Goal: Task Accomplishment & Management: Use online tool/utility

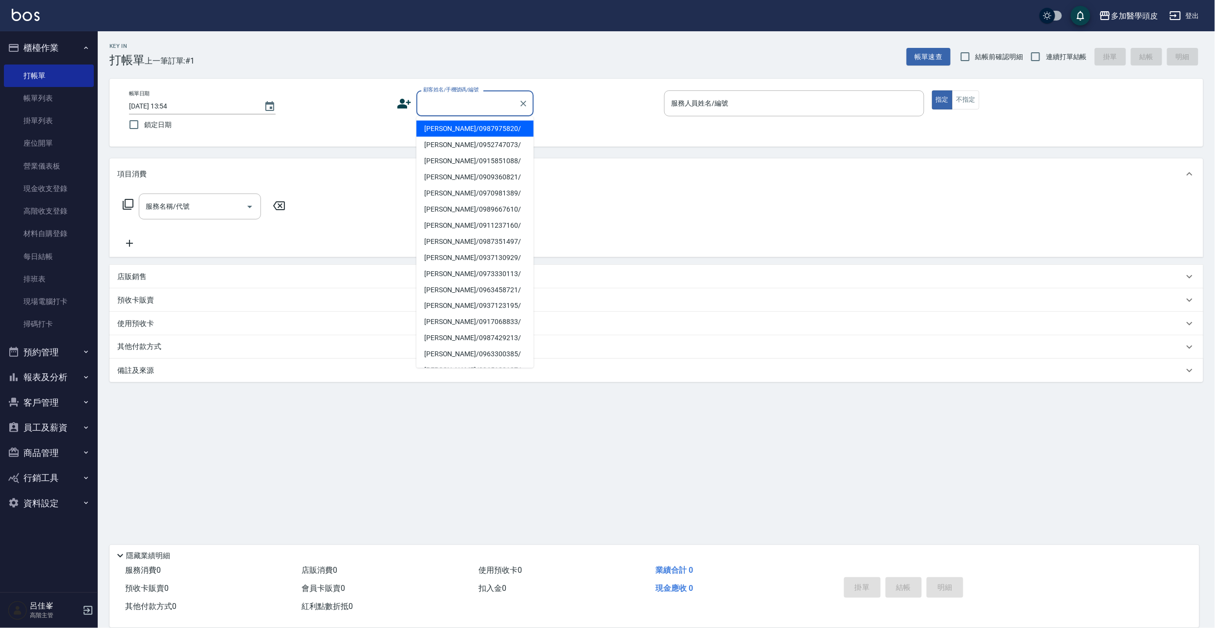
click at [458, 105] on input "顧客姓名/手機號碼/編號" at bounding box center [468, 103] width 94 height 17
click at [474, 143] on li "[PERSON_NAME]/0975370620/" at bounding box center [475, 145] width 117 height 16
type input "[PERSON_NAME]/0975370620/"
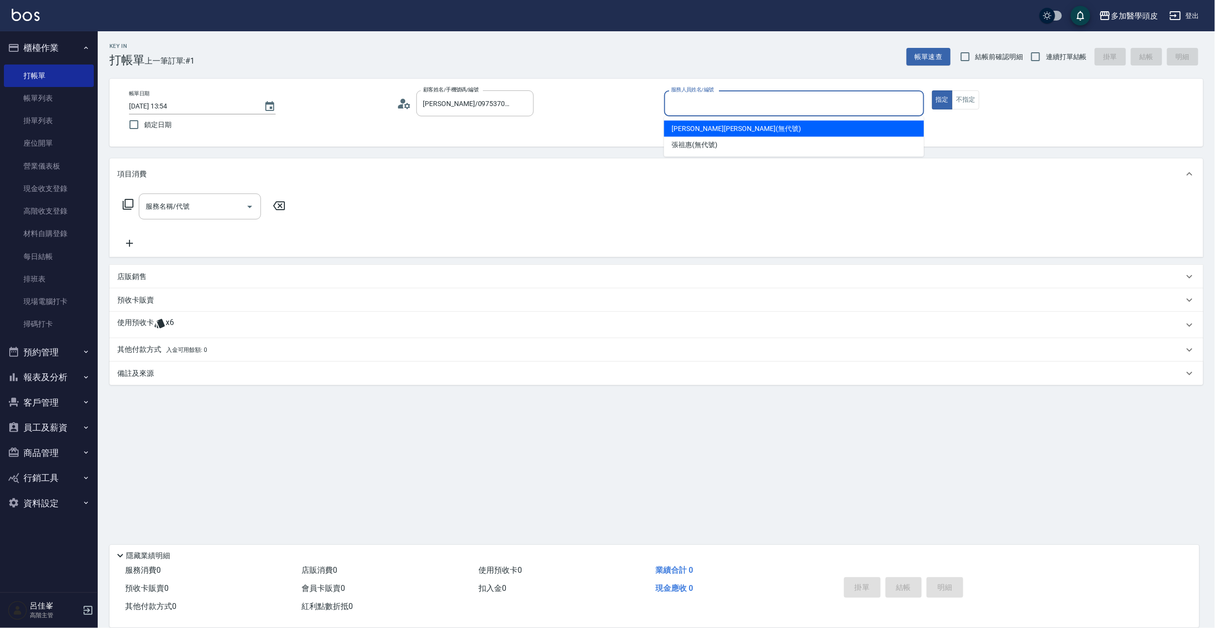
click at [724, 102] on input "服務人員姓名/編號" at bounding box center [794, 103] width 251 height 17
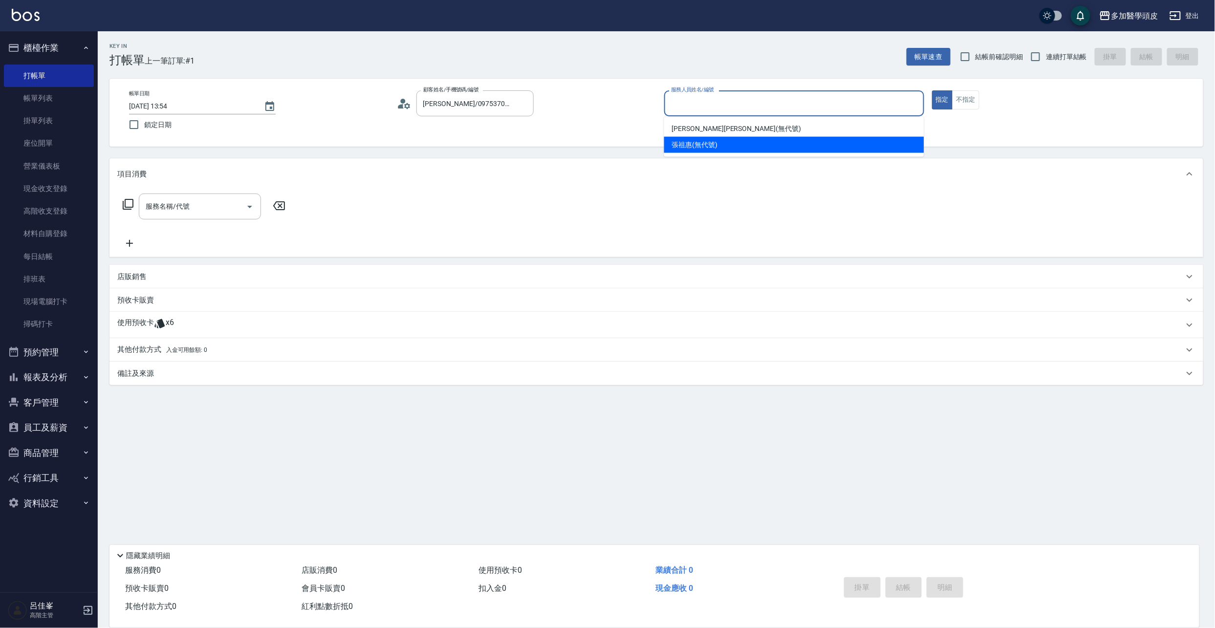
click at [710, 149] on span "[PERSON_NAME](無代號)" at bounding box center [695, 145] width 46 height 10
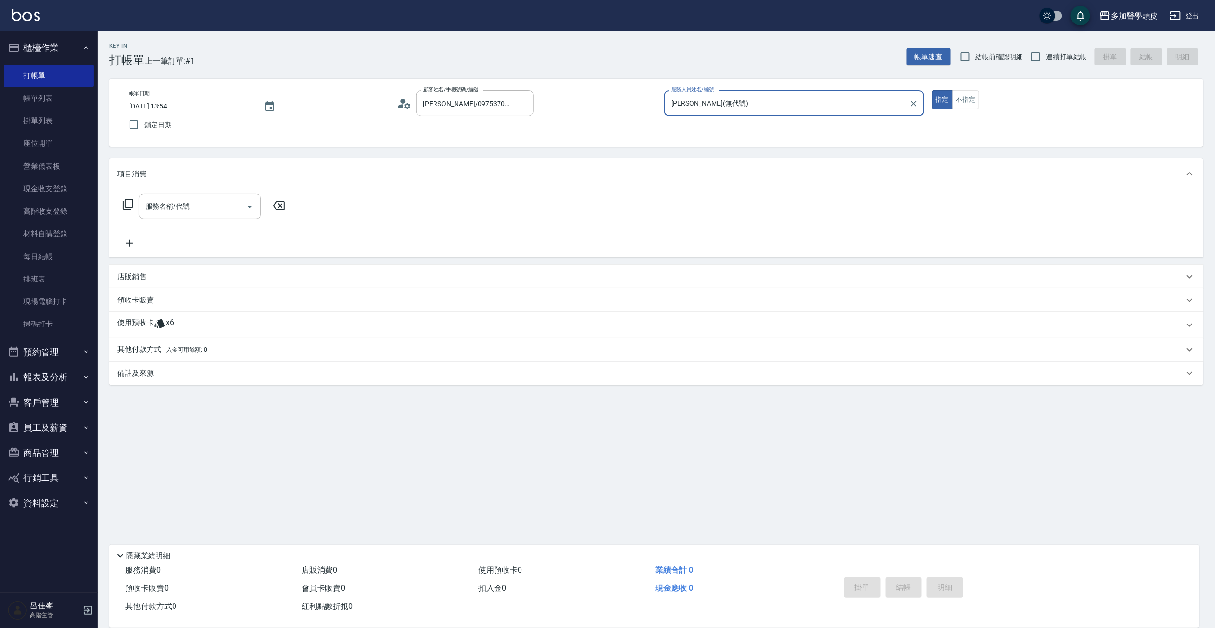
type input "[PERSON_NAME](無代號)"
click at [167, 326] on span "x6" at bounding box center [170, 325] width 8 height 15
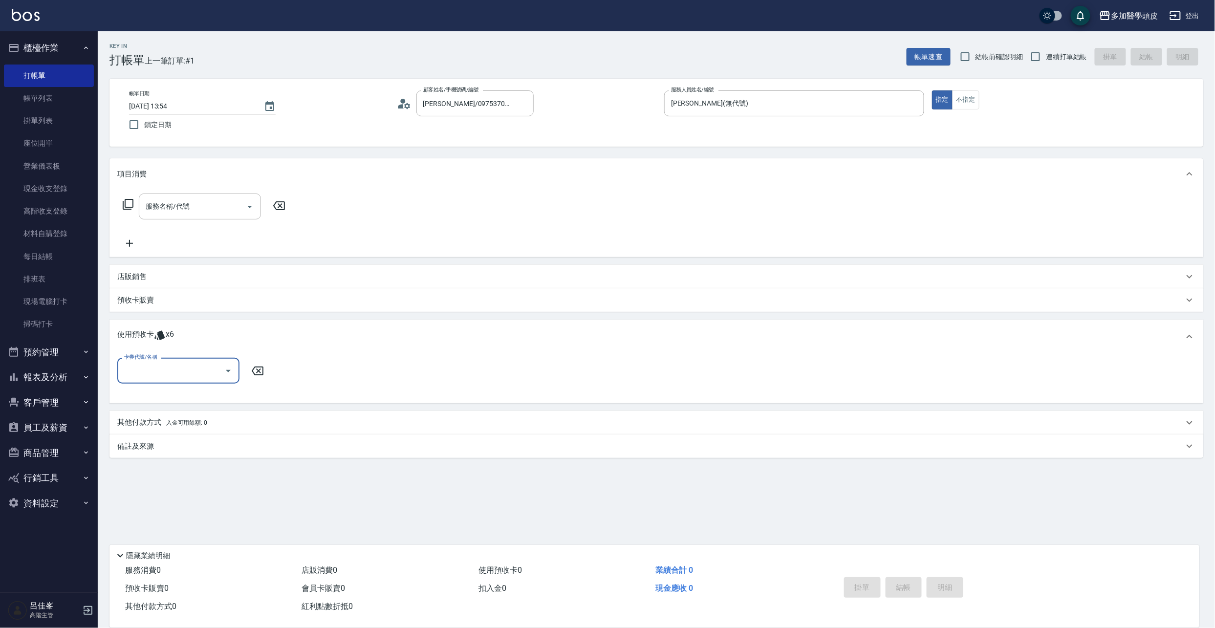
click at [228, 371] on icon "Open" at bounding box center [228, 371] width 5 height 2
click at [207, 397] on div "基礎頭皮5堂 剩餘4張" at bounding box center [178, 396] width 122 height 16
type input "基礎頭皮5[PERSON_NAME]"
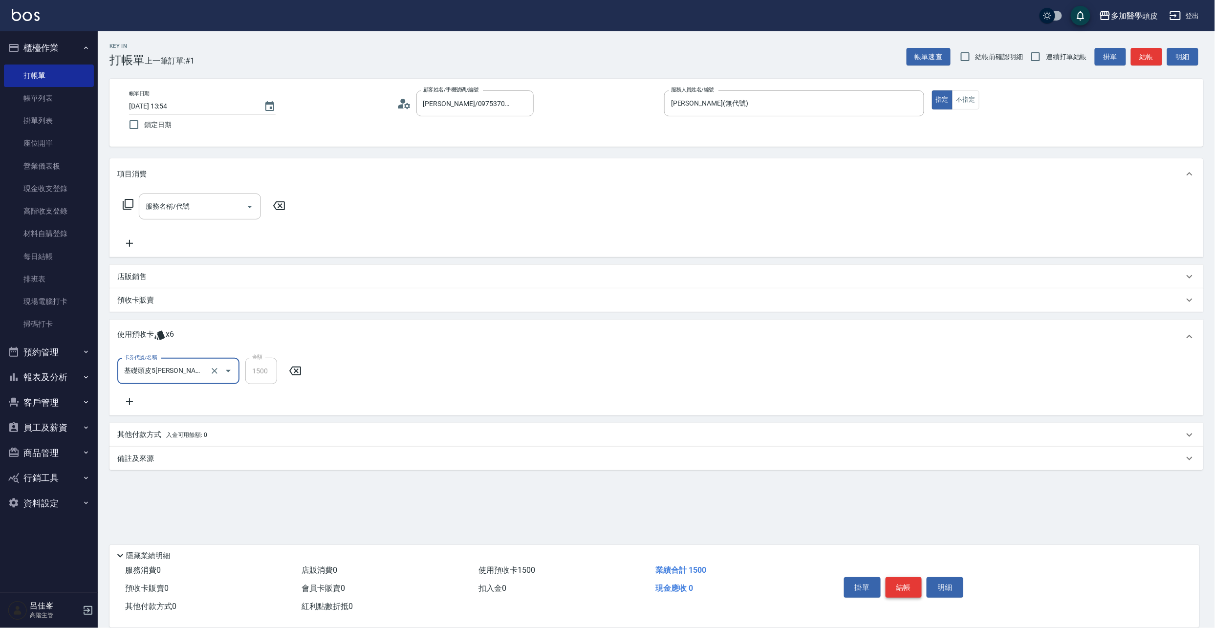
click at [912, 584] on button "結帳" at bounding box center [904, 587] width 37 height 21
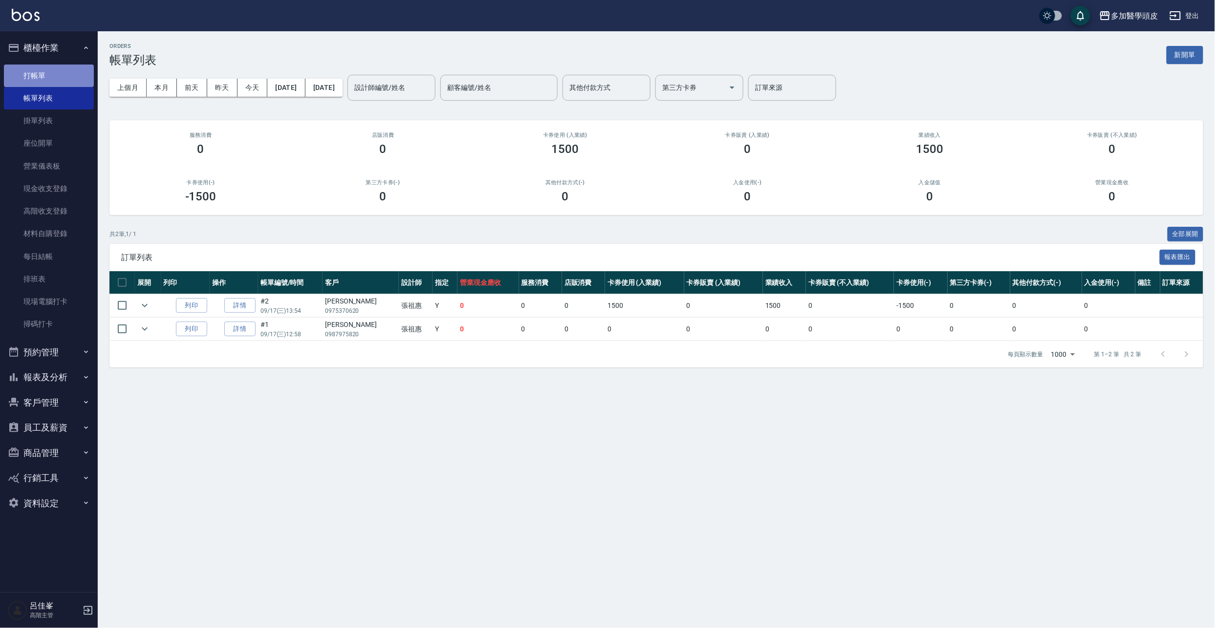
click at [28, 75] on link "打帳單" at bounding box center [49, 76] width 90 height 22
